Goal: Information Seeking & Learning: Learn about a topic

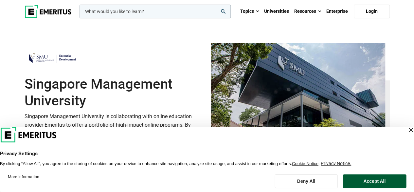
click at [371, 182] on button "Accept All" at bounding box center [375, 181] width 64 height 14
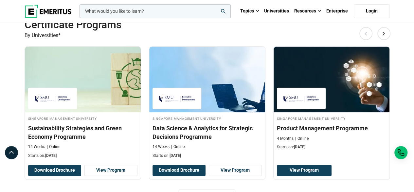
scroll to position [426, 0]
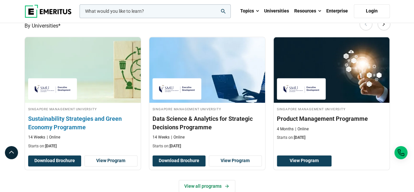
click at [54, 123] on h3 "Sustainability Strategies and Green Economy Programme" at bounding box center [82, 122] width 109 height 16
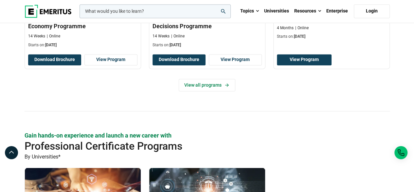
scroll to position [491, 0]
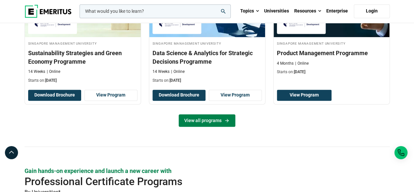
click at [204, 114] on link "View all programs" at bounding box center [207, 120] width 57 height 12
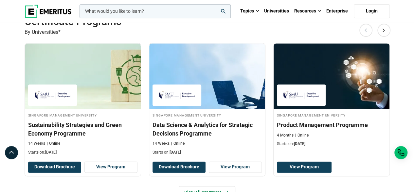
scroll to position [426, 0]
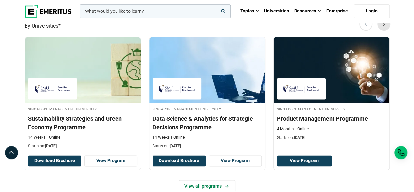
click at [382, 24] on button "Next" at bounding box center [384, 23] width 13 height 13
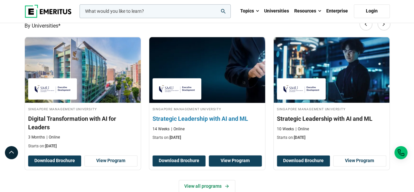
click at [241, 164] on link "View Program" at bounding box center [235, 160] width 53 height 11
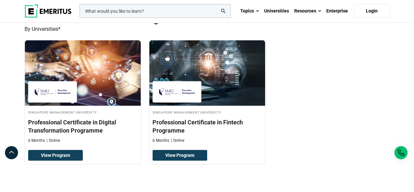
scroll to position [655, 0]
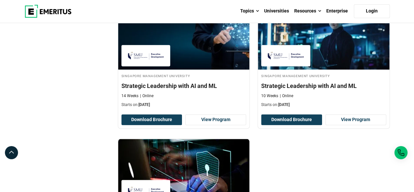
scroll to position [393, 0]
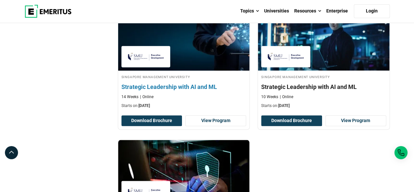
click at [175, 89] on h4 "Strategic Leadership with AI and ML" at bounding box center [184, 87] width 125 height 8
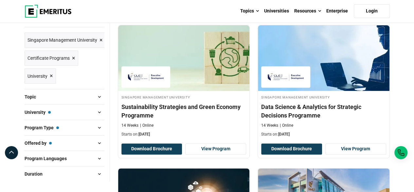
scroll to position [98, 0]
